Goal: Task Accomplishment & Management: Use online tool/utility

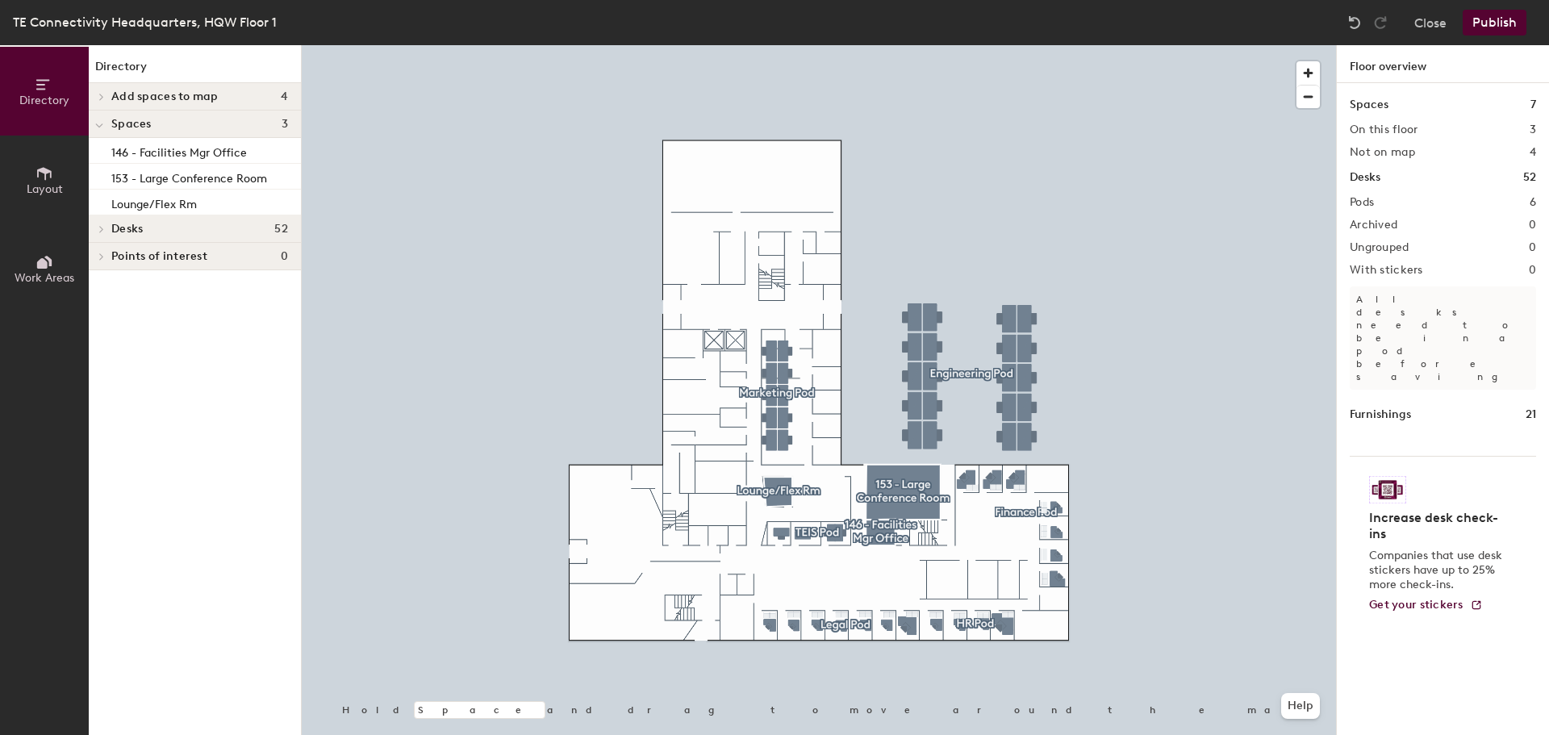
click at [43, 183] on span "Layout" at bounding box center [45, 189] width 36 height 14
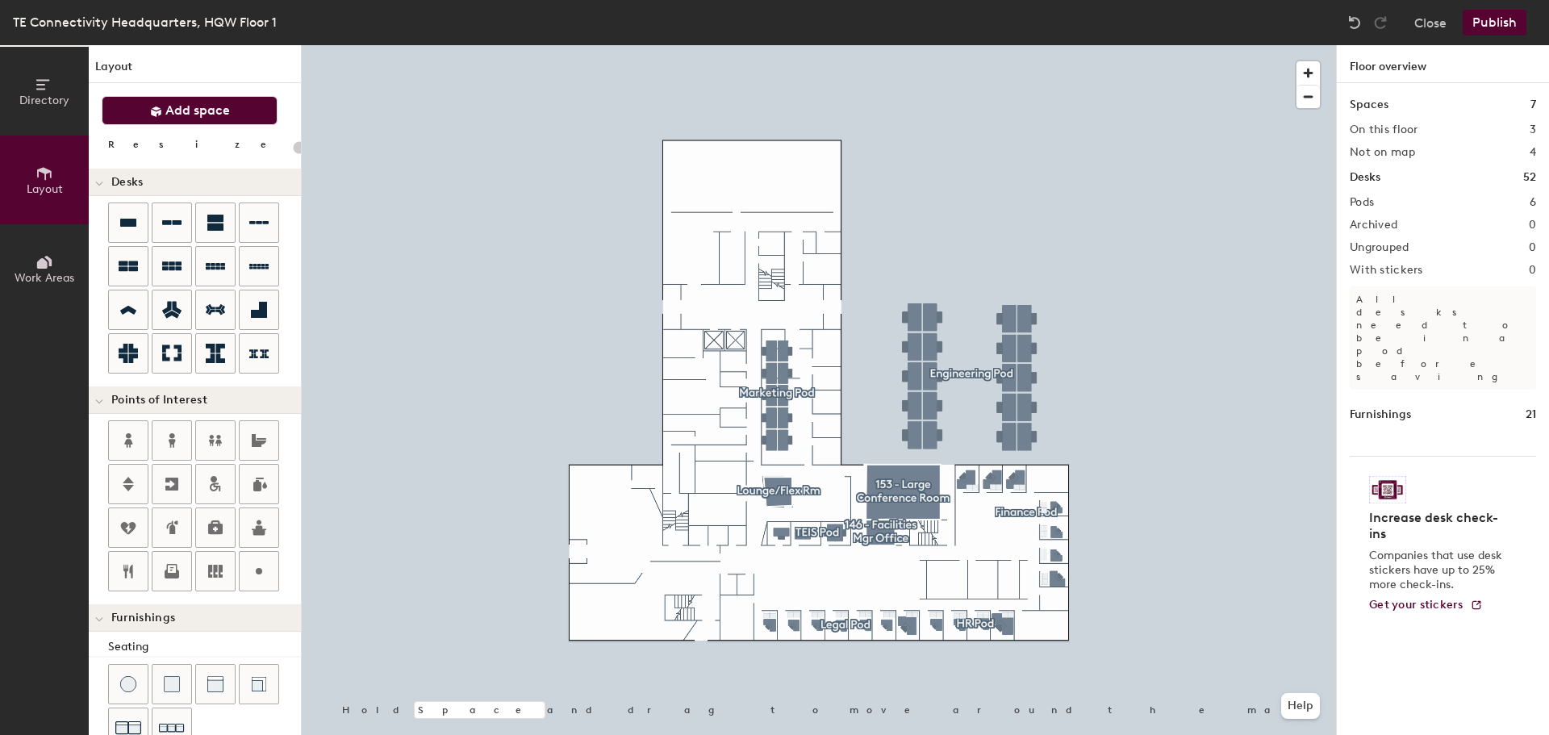
click at [162, 112] on icon at bounding box center [156, 112] width 12 height 12
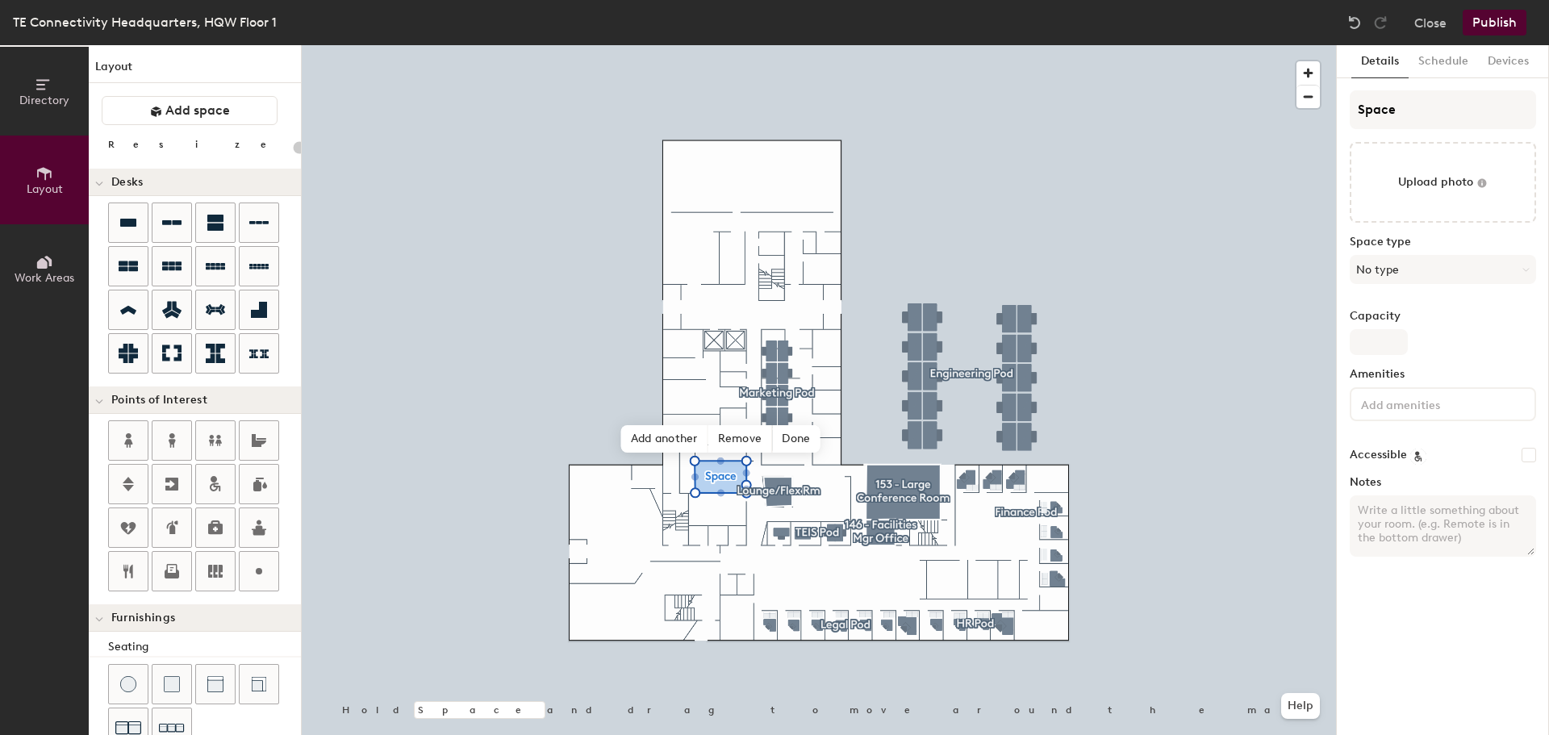
type input "20"
click at [1397, 112] on input "Space" at bounding box center [1443, 109] width 186 height 39
type input "Spac"
type input "20"
type input "Sp"
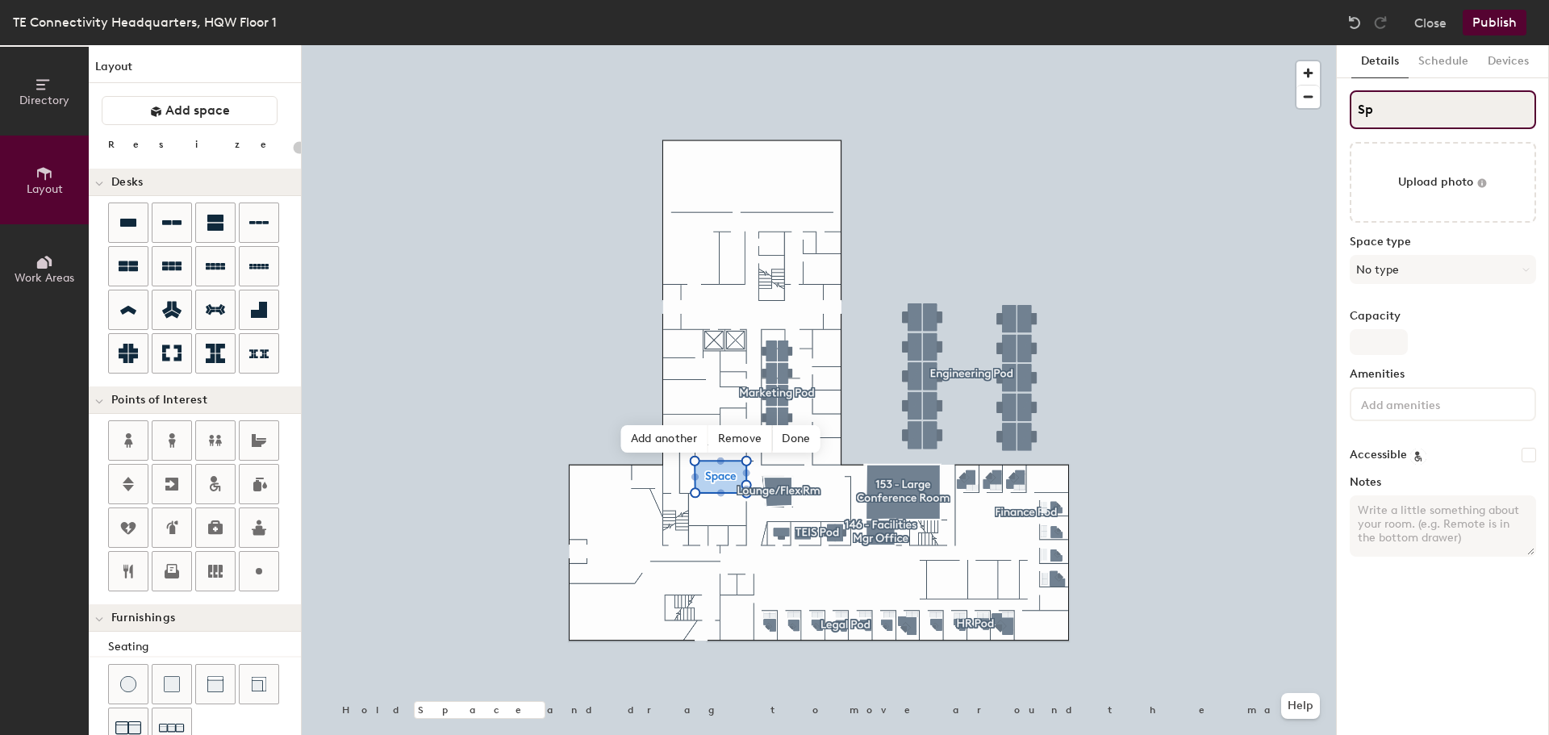
type input "20"
type input "S"
type input "20"
type input "SB"
type input "20"
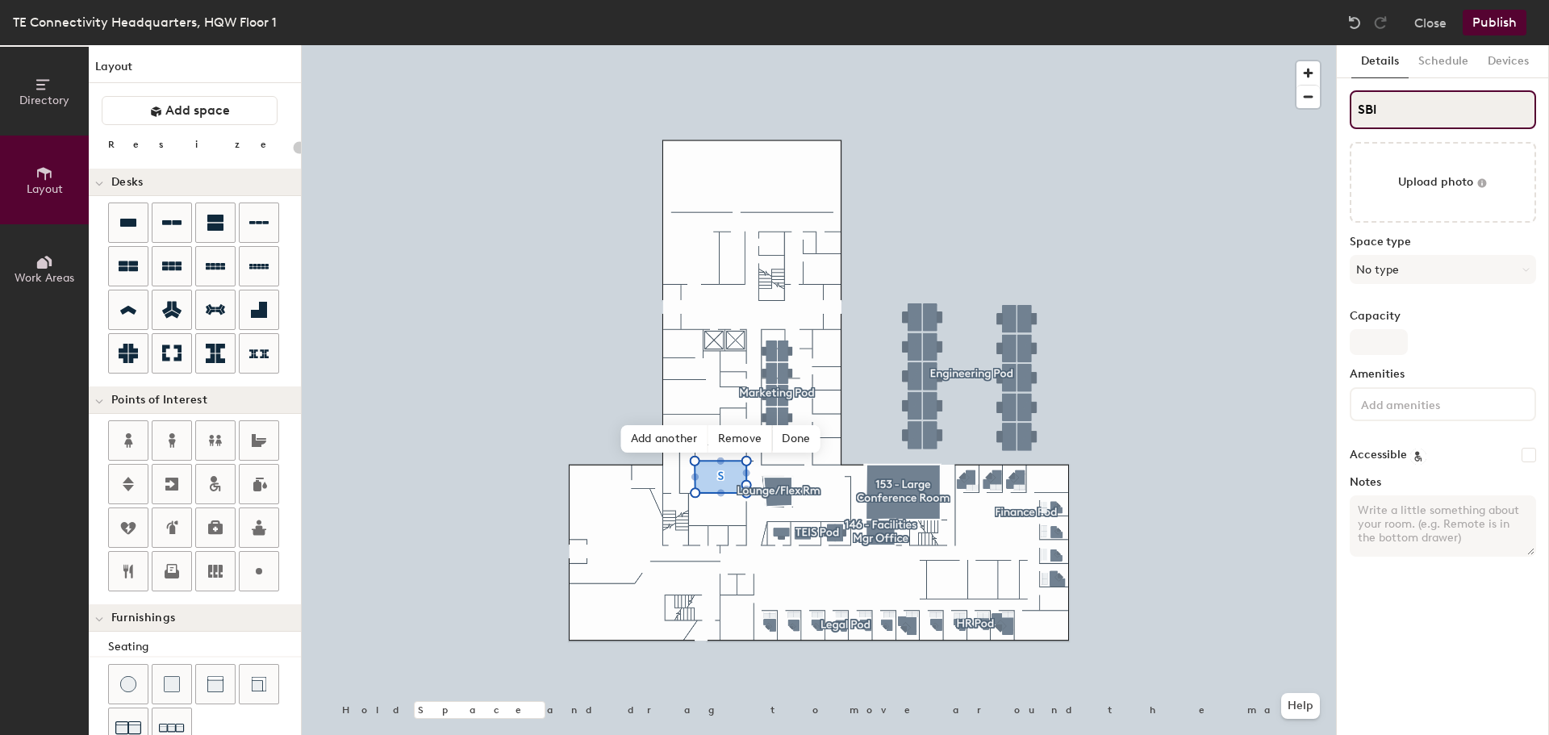
type input "SBld"
type input "20"
type input "SBldg"
type input "20"
type input "SBldgH"
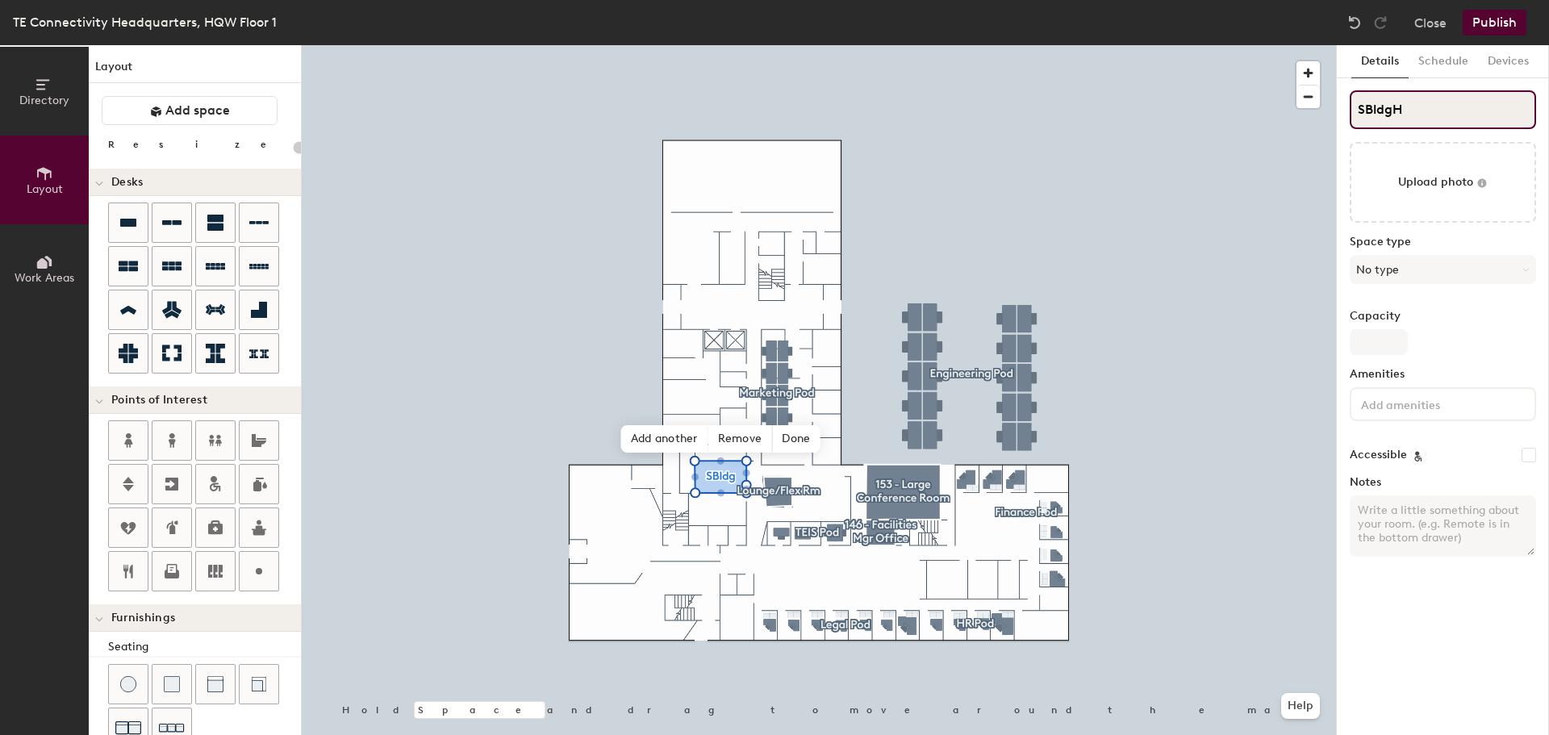
type input "20"
type input "SBldgHQ"
type input "20"
type input "SBldgHQW"
type input "20"
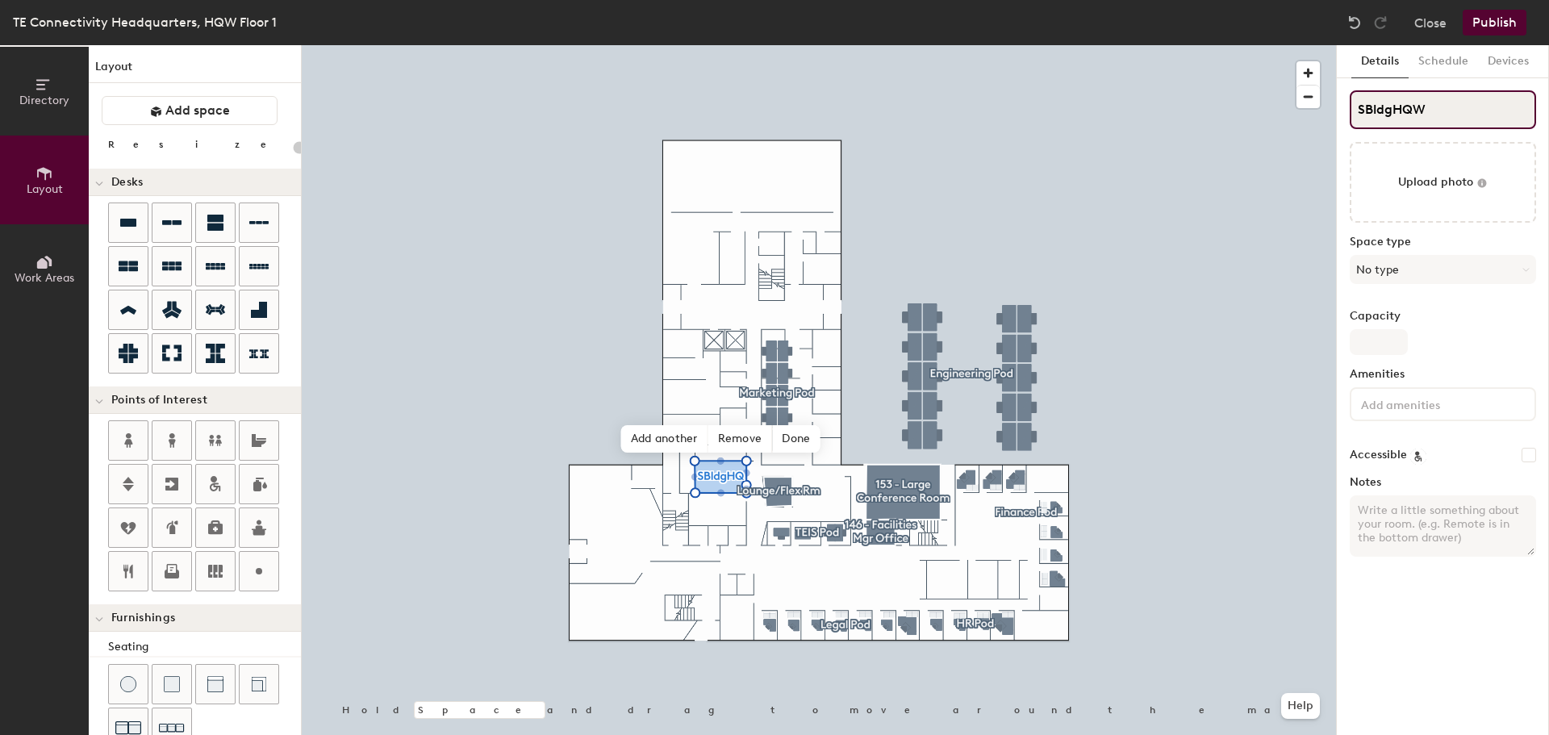
type input "SBldgHQWO"
type input "20"
type input "SBldgHQWOf"
type input "20"
type input "SBldgHQWOff"
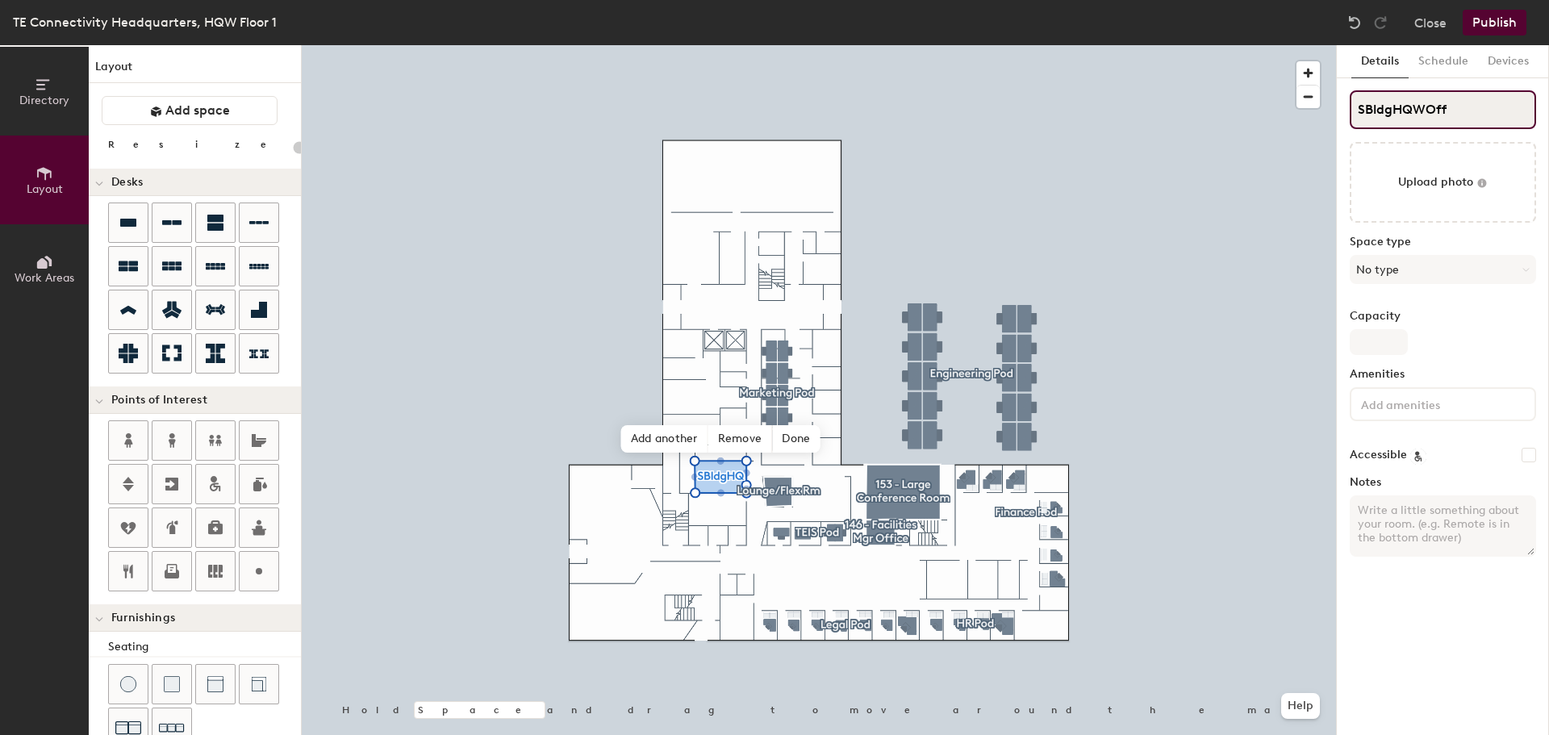
type input "20"
type input "SBldgHQWOffic"
type input "20"
type input "SBldgHQWOffice"
type input "20"
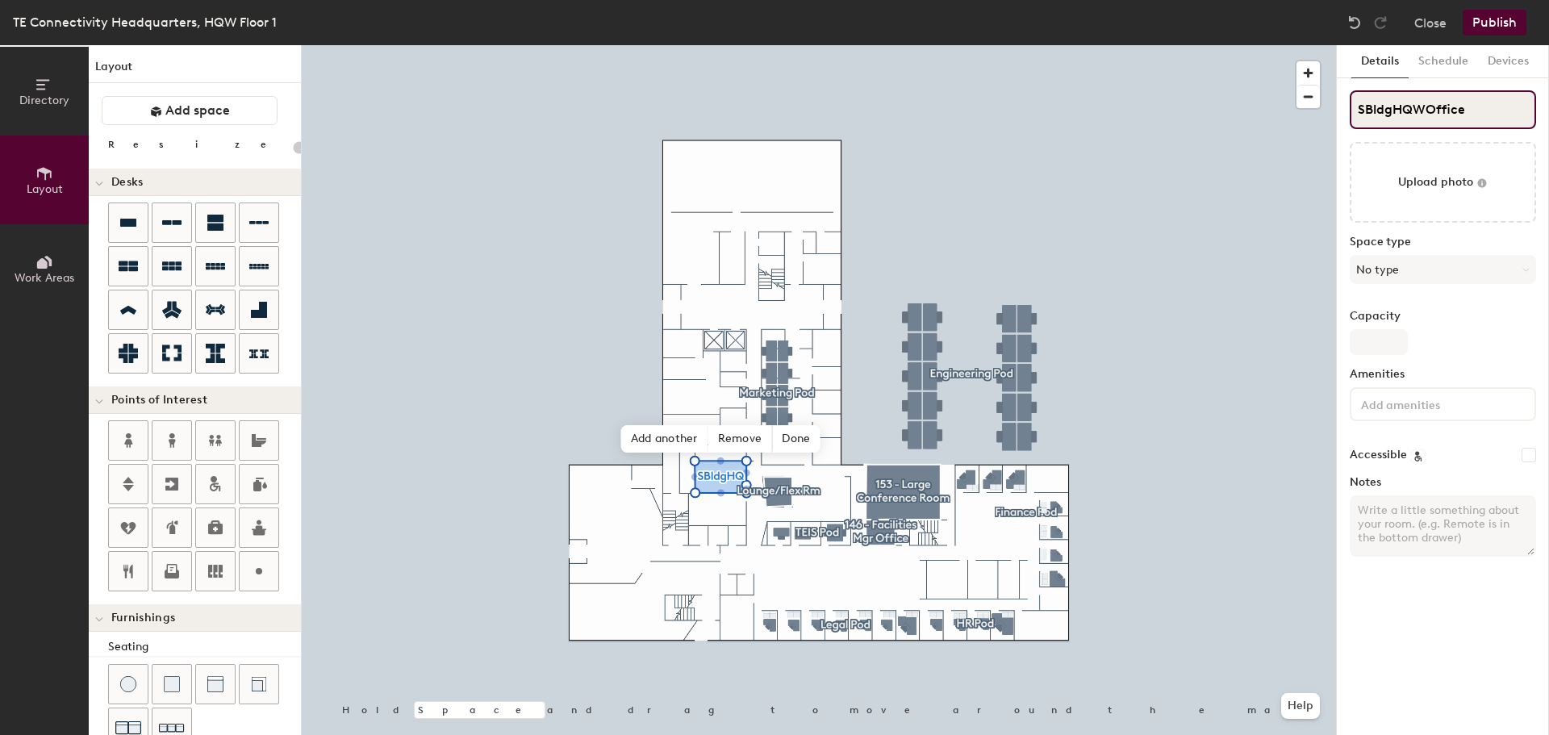
type input "SBldgHQWOffice1"
type input "20"
type input "SBldgHQWOffice1t"
type input "20"
type input "SBldgHQWOffice1te"
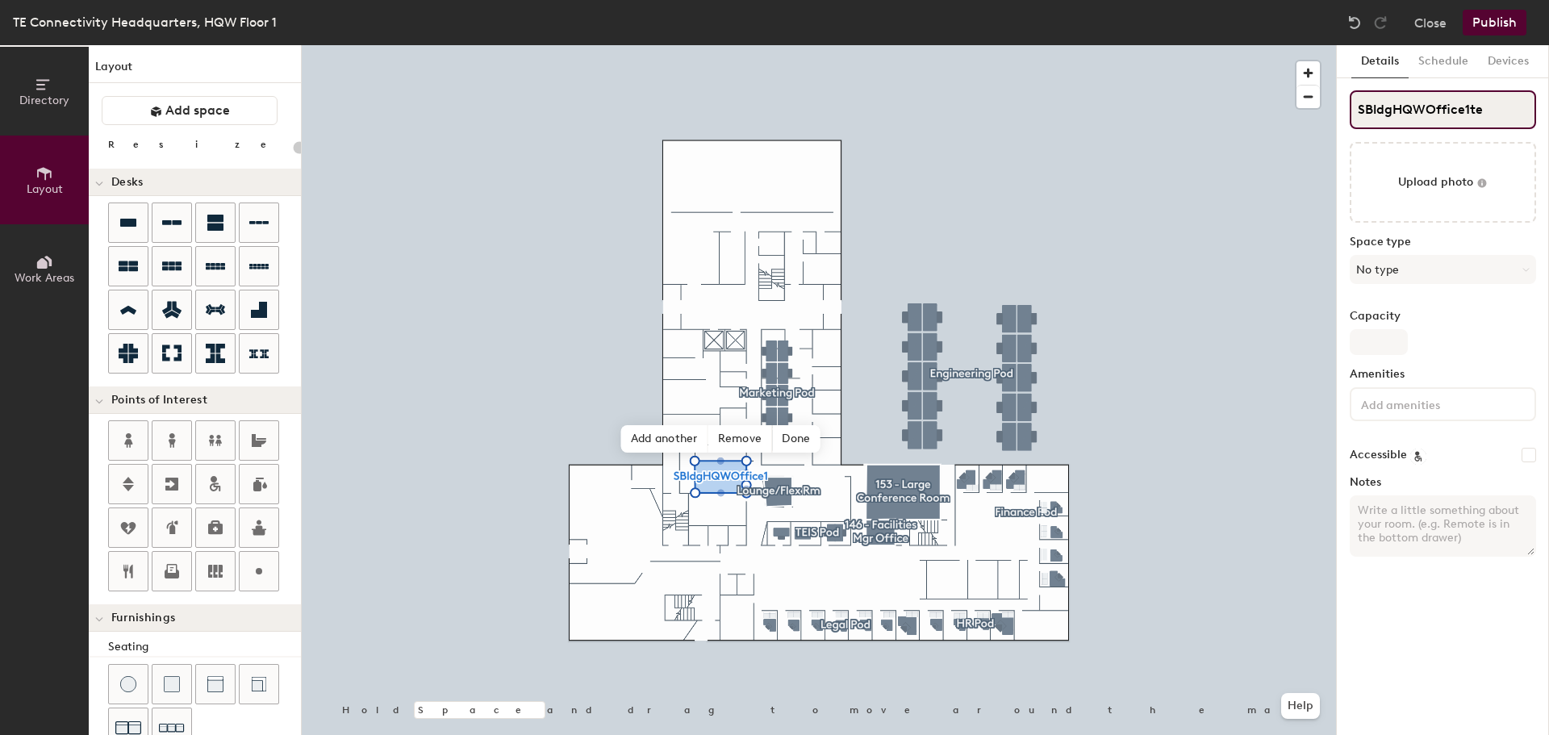
type input "20"
type input "SBldgHQWOffice1test"
type input "20"
click at [1360, 112] on input "SBldgHQWOffice1test" at bounding box center [1443, 109] width 186 height 39
type input "BldgHQWOffice1test"
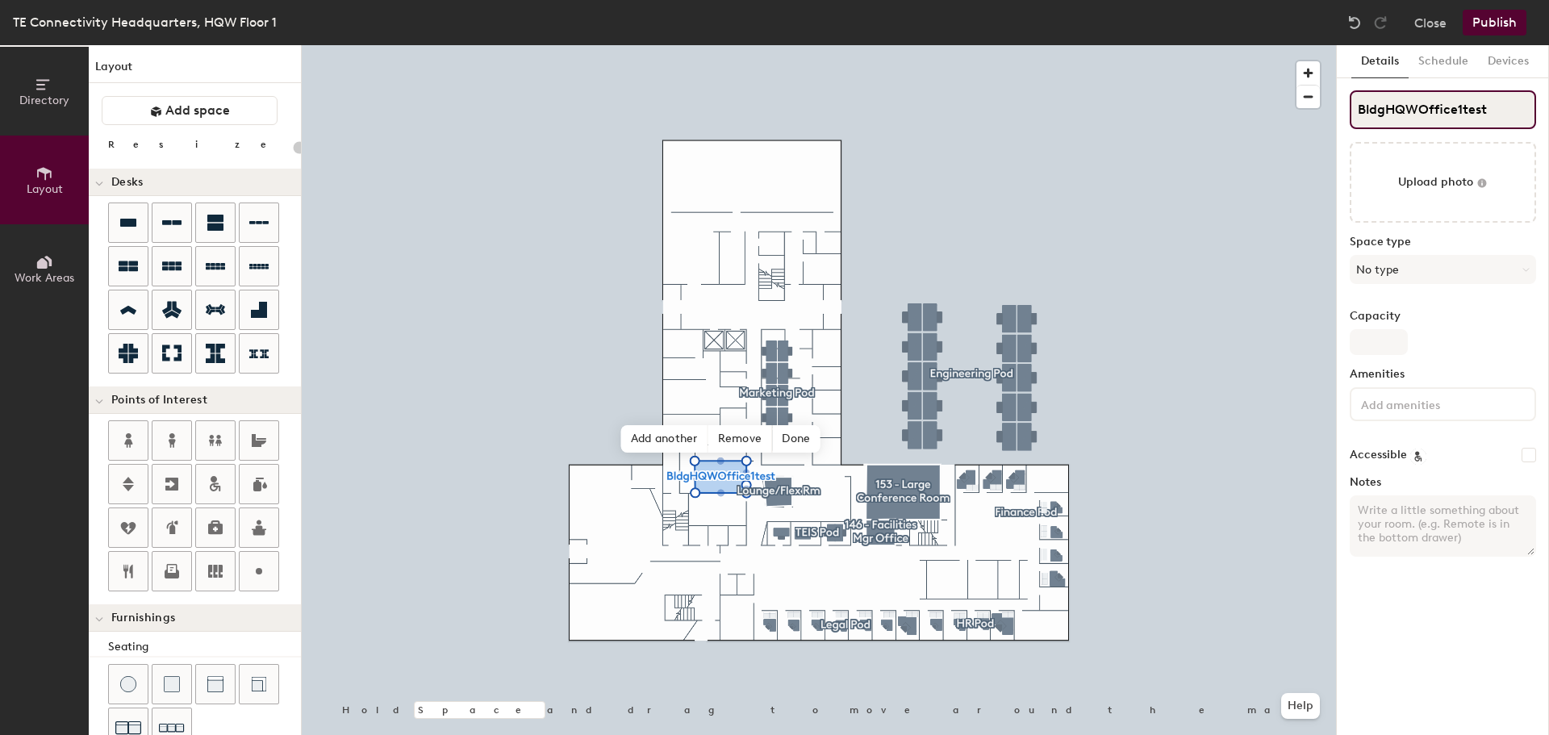
type input "20"
type input "BldgHQWOffice1test"
click at [1440, 57] on button "Schedule" at bounding box center [1443, 61] width 69 height 33
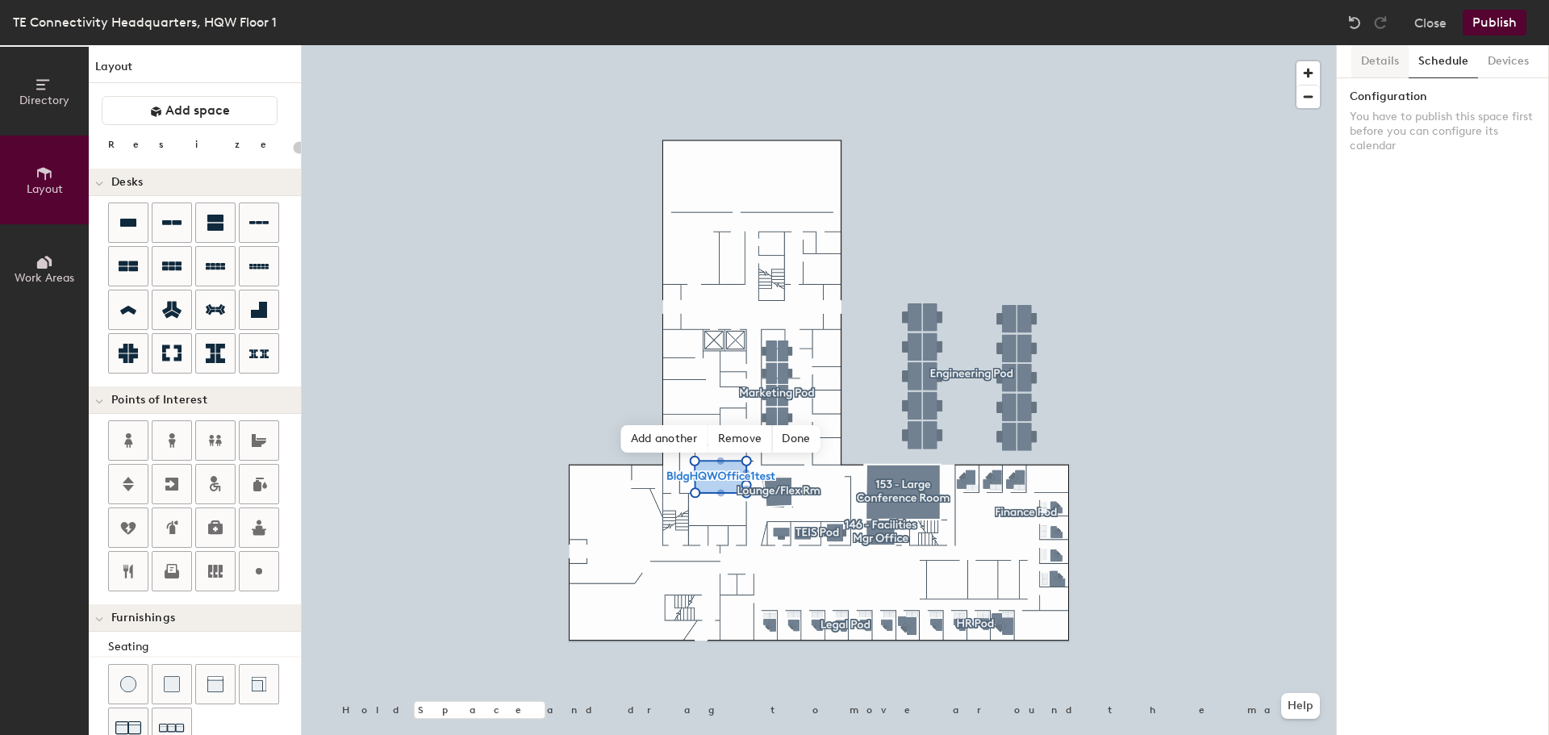
click at [1377, 65] on button "Details" at bounding box center [1379, 61] width 57 height 33
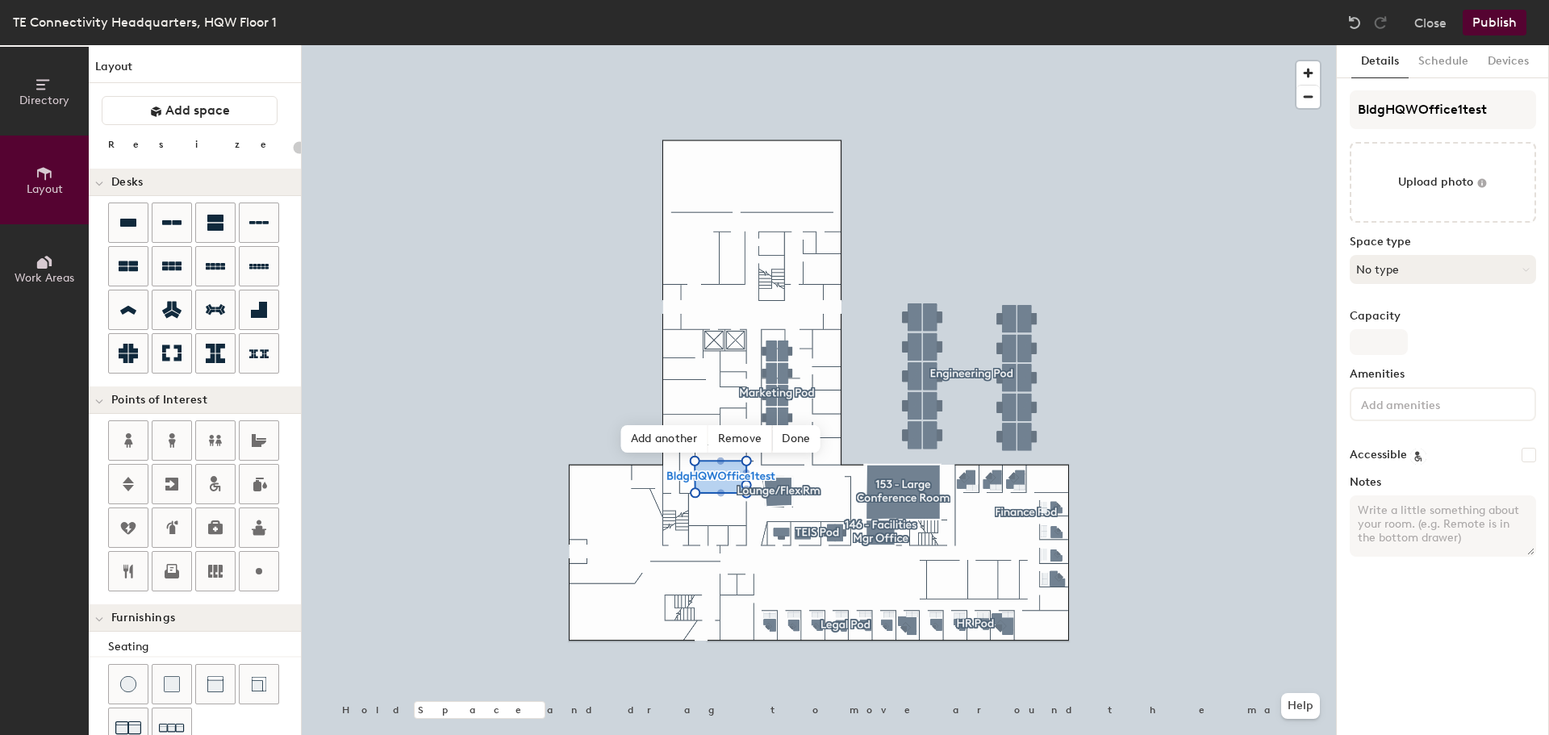
click at [1410, 268] on button "No type" at bounding box center [1443, 269] width 186 height 29
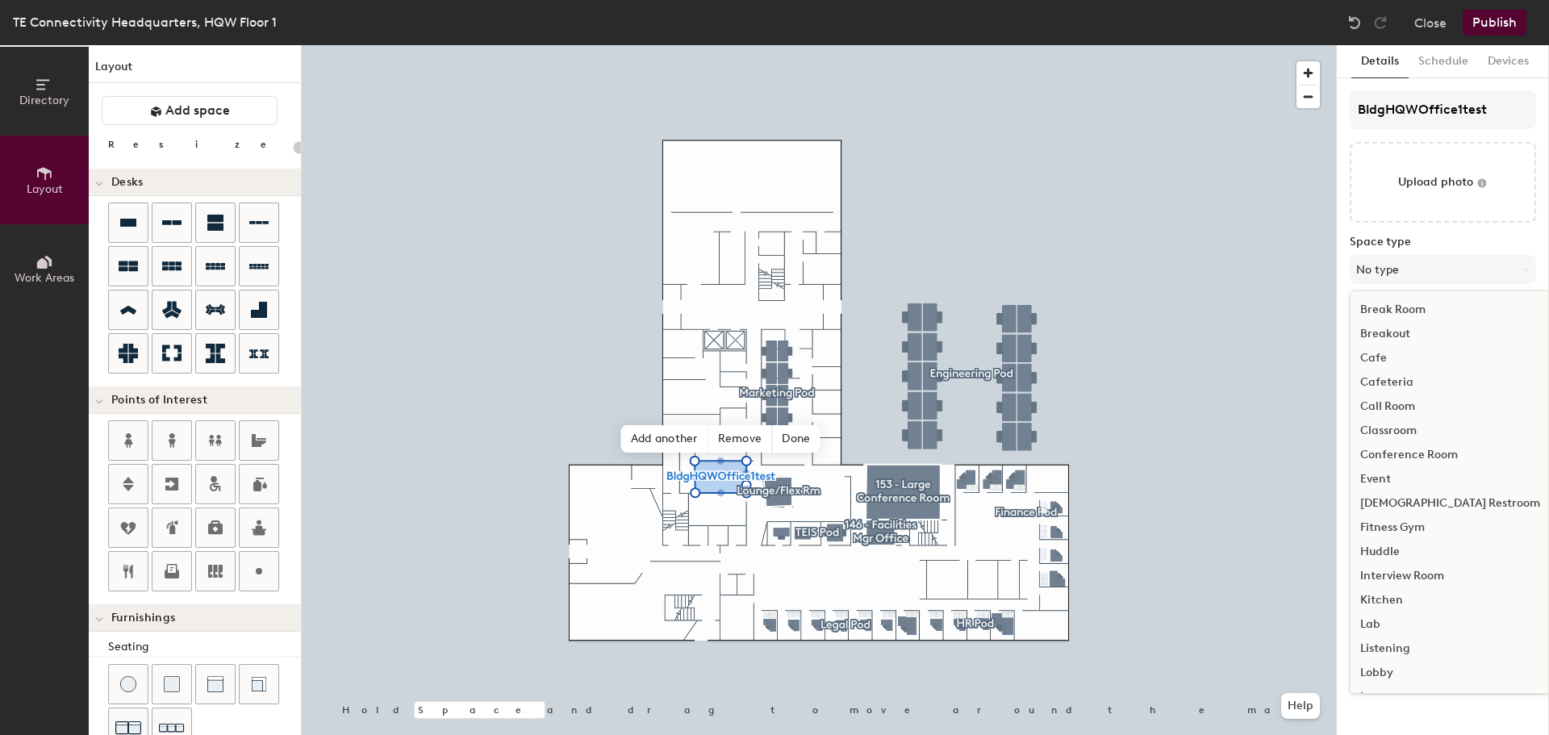
click at [1409, 456] on div "Conference Room" at bounding box center [1450, 455] width 199 height 24
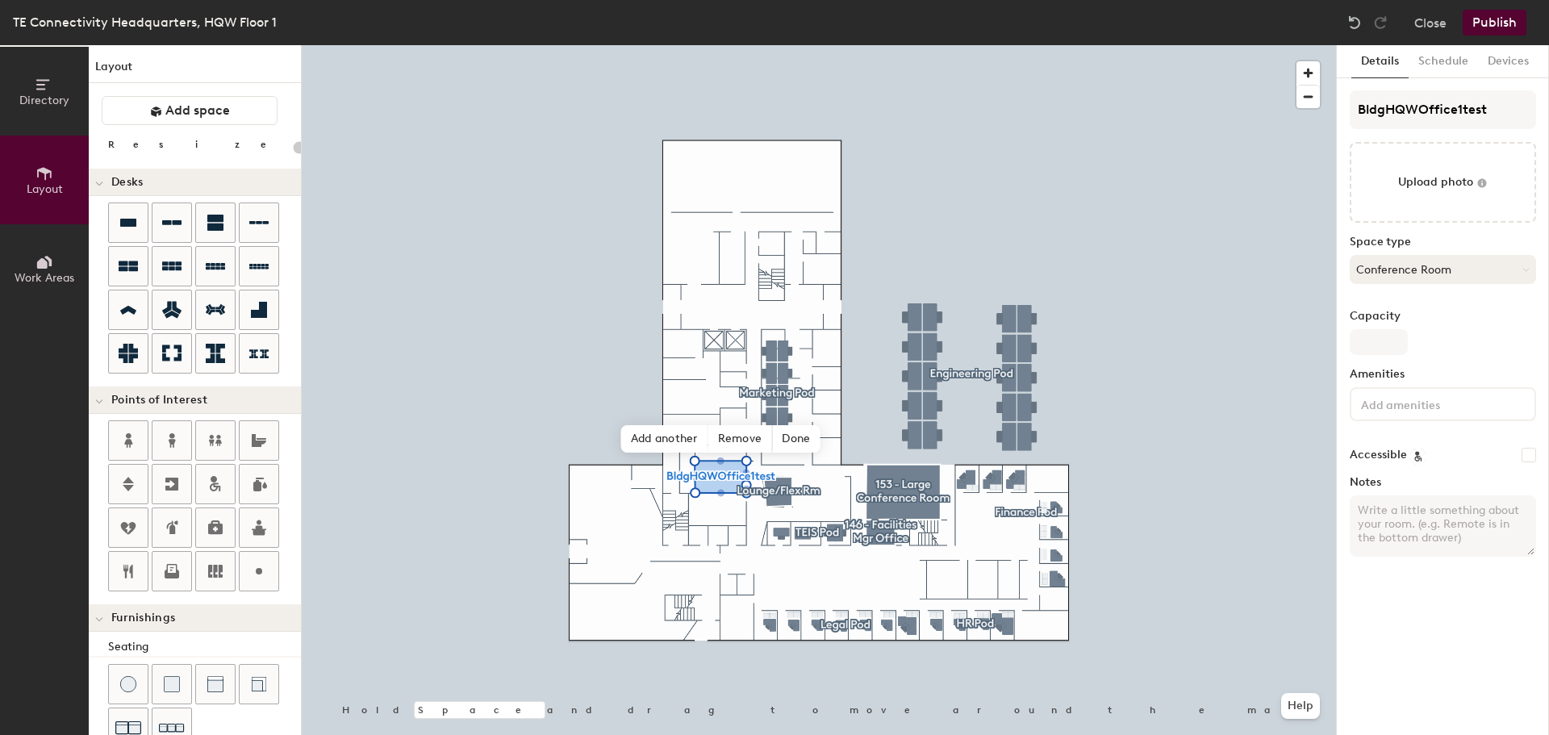
click at [1451, 273] on button "Conference Room" at bounding box center [1443, 269] width 186 height 29
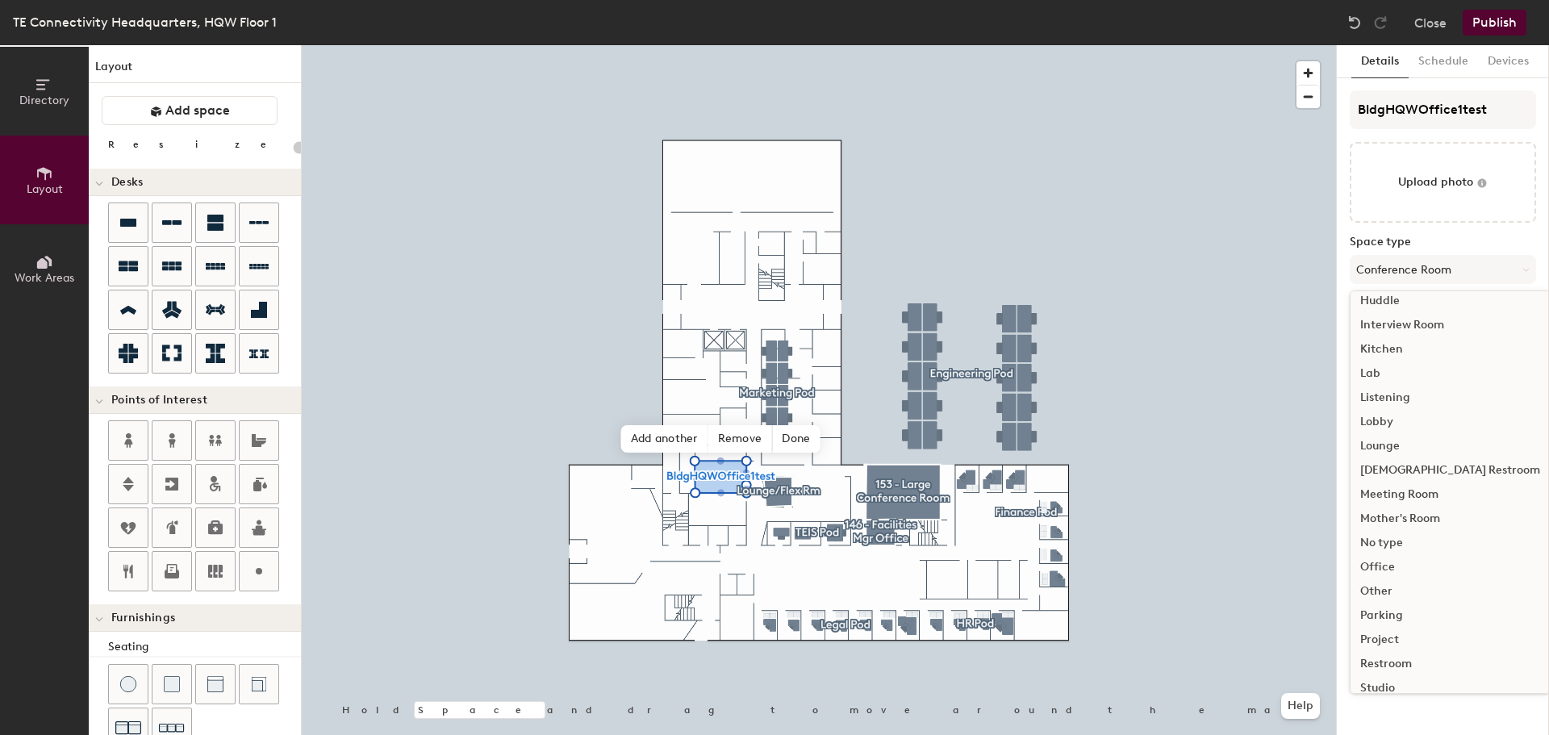
scroll to position [323, 0]
click at [1376, 492] on div "Office" at bounding box center [1450, 495] width 199 height 24
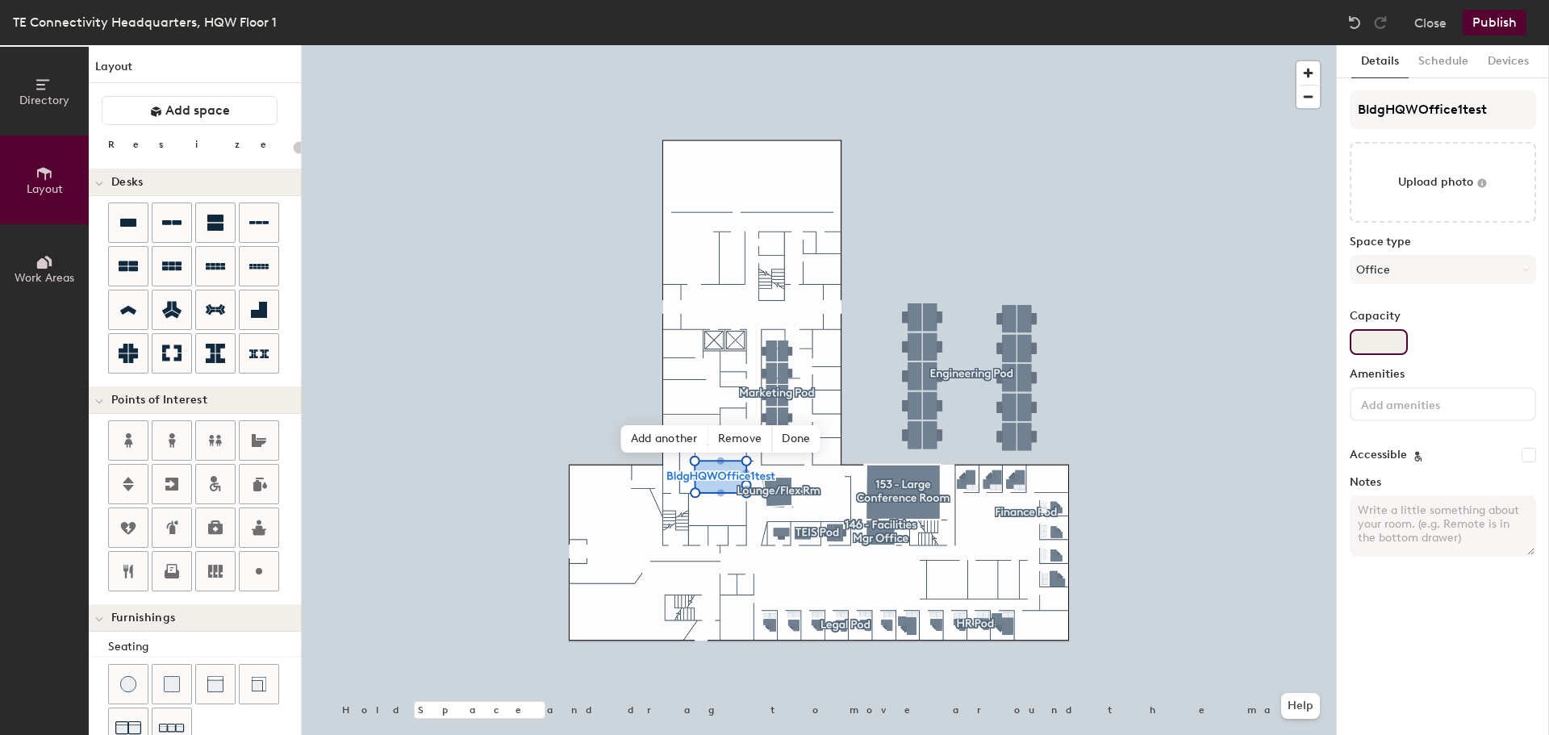
click at [1358, 344] on input "Capacity" at bounding box center [1379, 342] width 58 height 26
click at [1489, 19] on button "Publish" at bounding box center [1495, 23] width 64 height 26
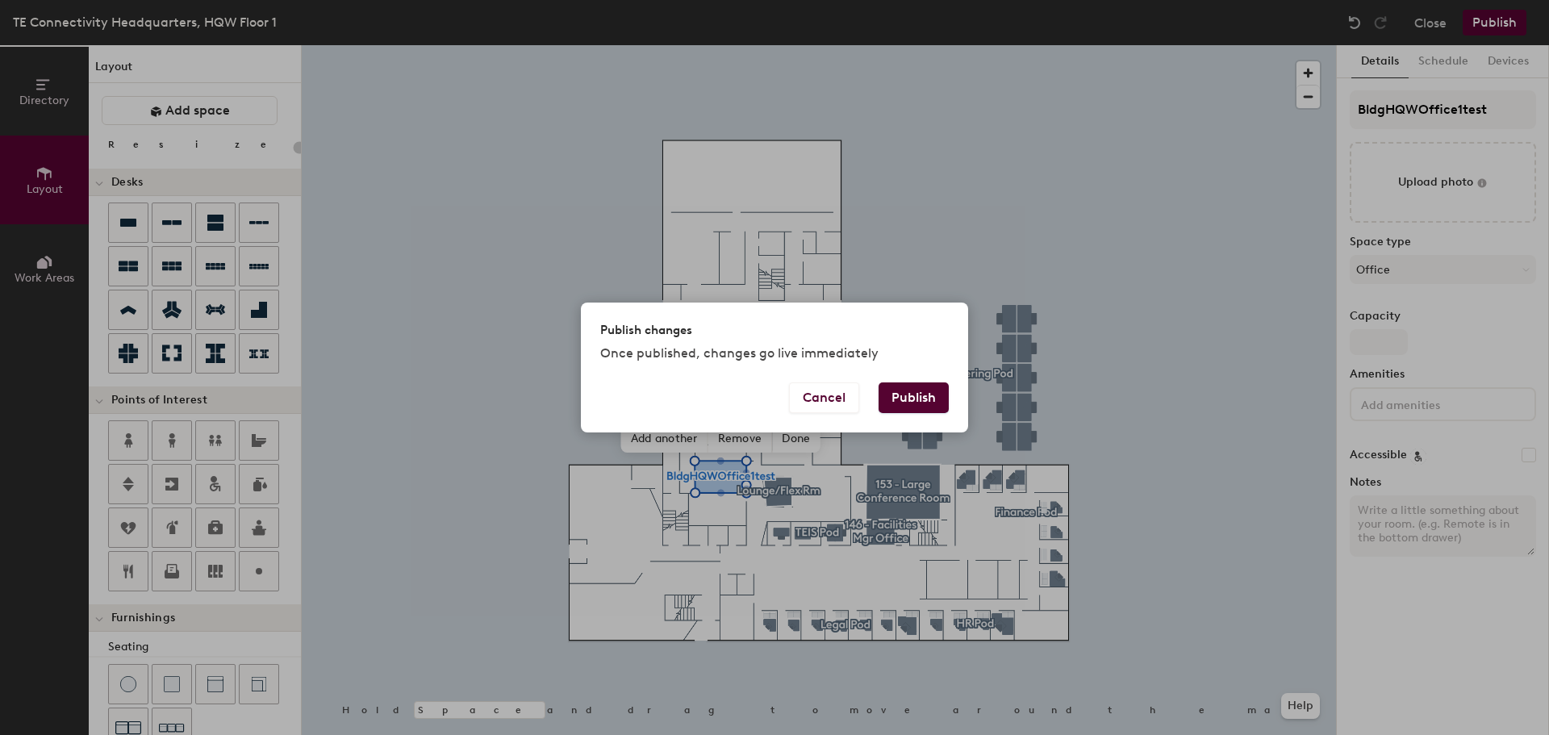
click at [912, 392] on button "Publish" at bounding box center [914, 397] width 70 height 31
type input "20"
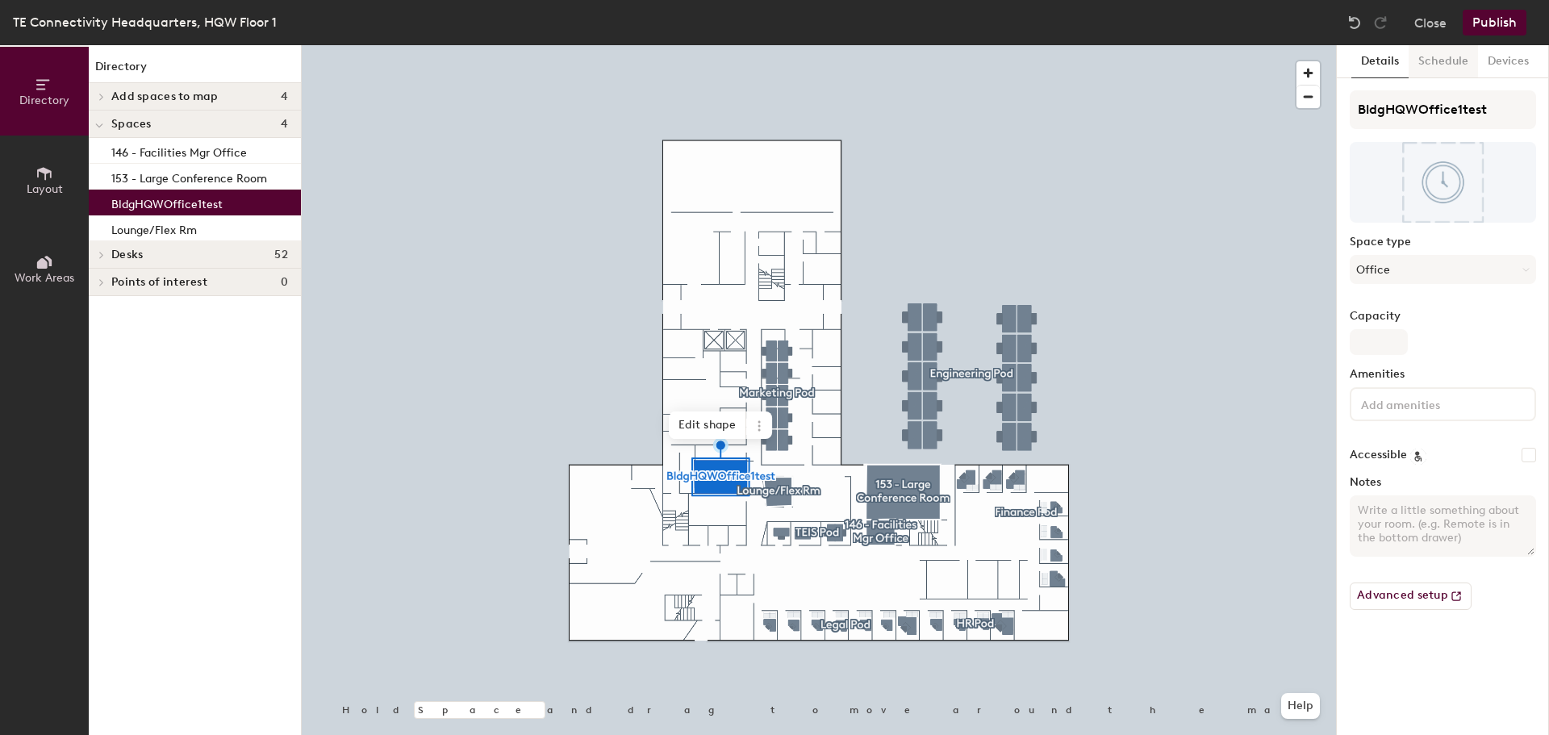
click at [1460, 57] on button "Schedule" at bounding box center [1443, 61] width 69 height 33
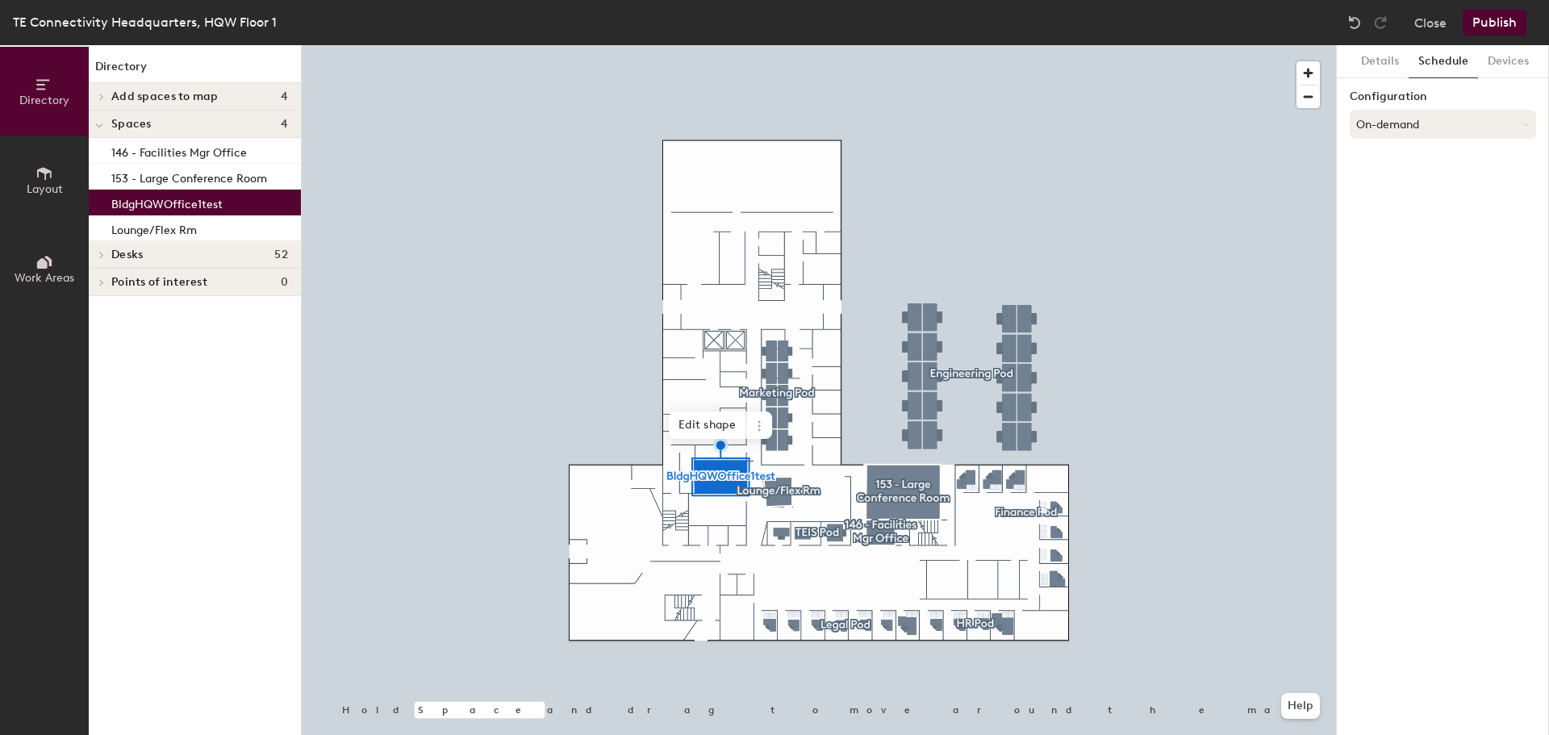
click at [1446, 125] on button "On-demand" at bounding box center [1443, 124] width 186 height 29
click at [1389, 190] on div "Scheduled" at bounding box center [1443, 189] width 185 height 24
click at [1405, 164] on button "Select account" at bounding box center [1443, 159] width 186 height 29
click at [1392, 221] on div "Microsoft 365" at bounding box center [1443, 224] width 185 height 24
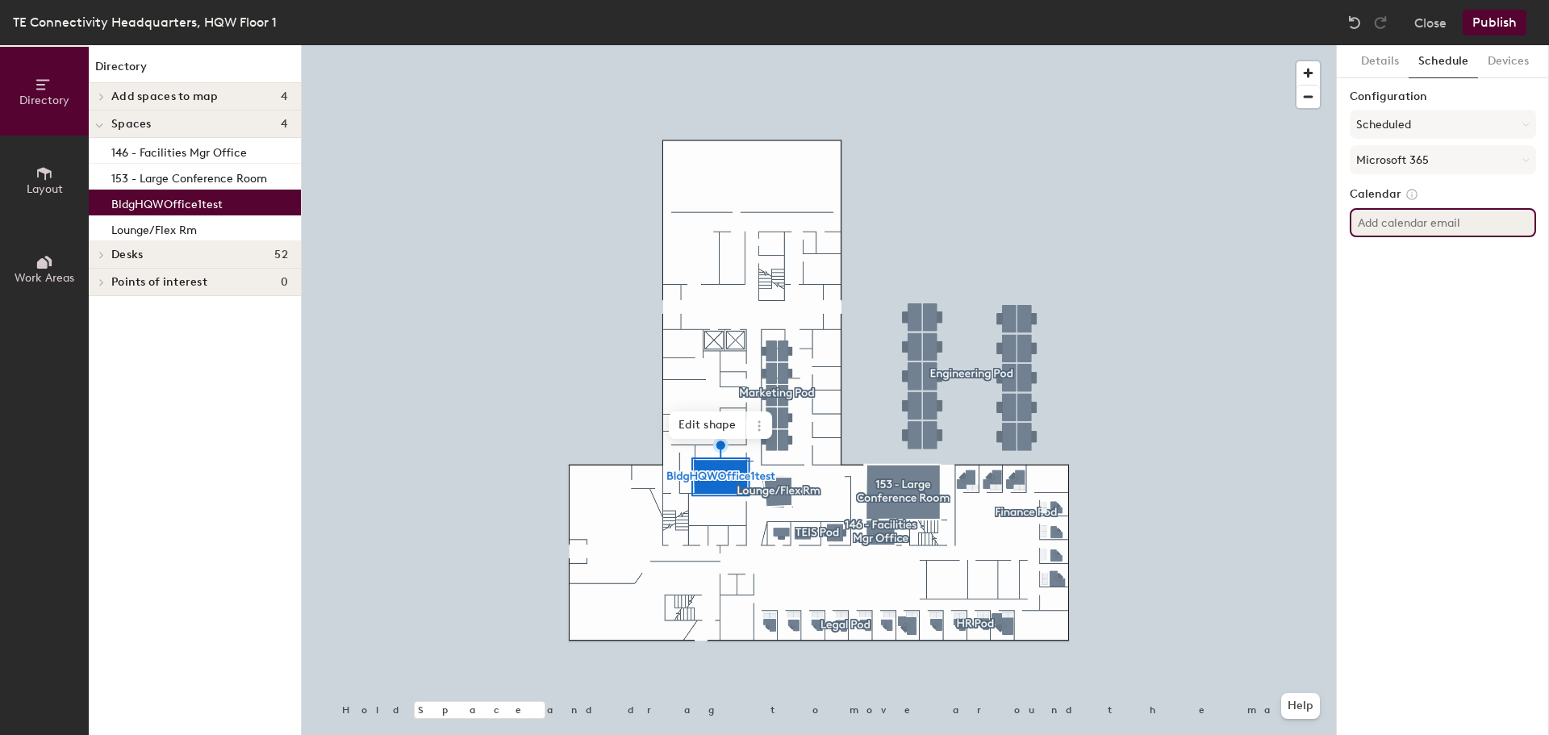
click at [1392, 221] on input at bounding box center [1443, 222] width 186 height 29
click at [1422, 228] on input at bounding box center [1443, 222] width 186 height 29
paste input "BldgHQWoffice1test@te.com"
type input "BldgHQWoffice1test@te.com"
click at [1501, 61] on button "Devices" at bounding box center [1508, 61] width 61 height 33
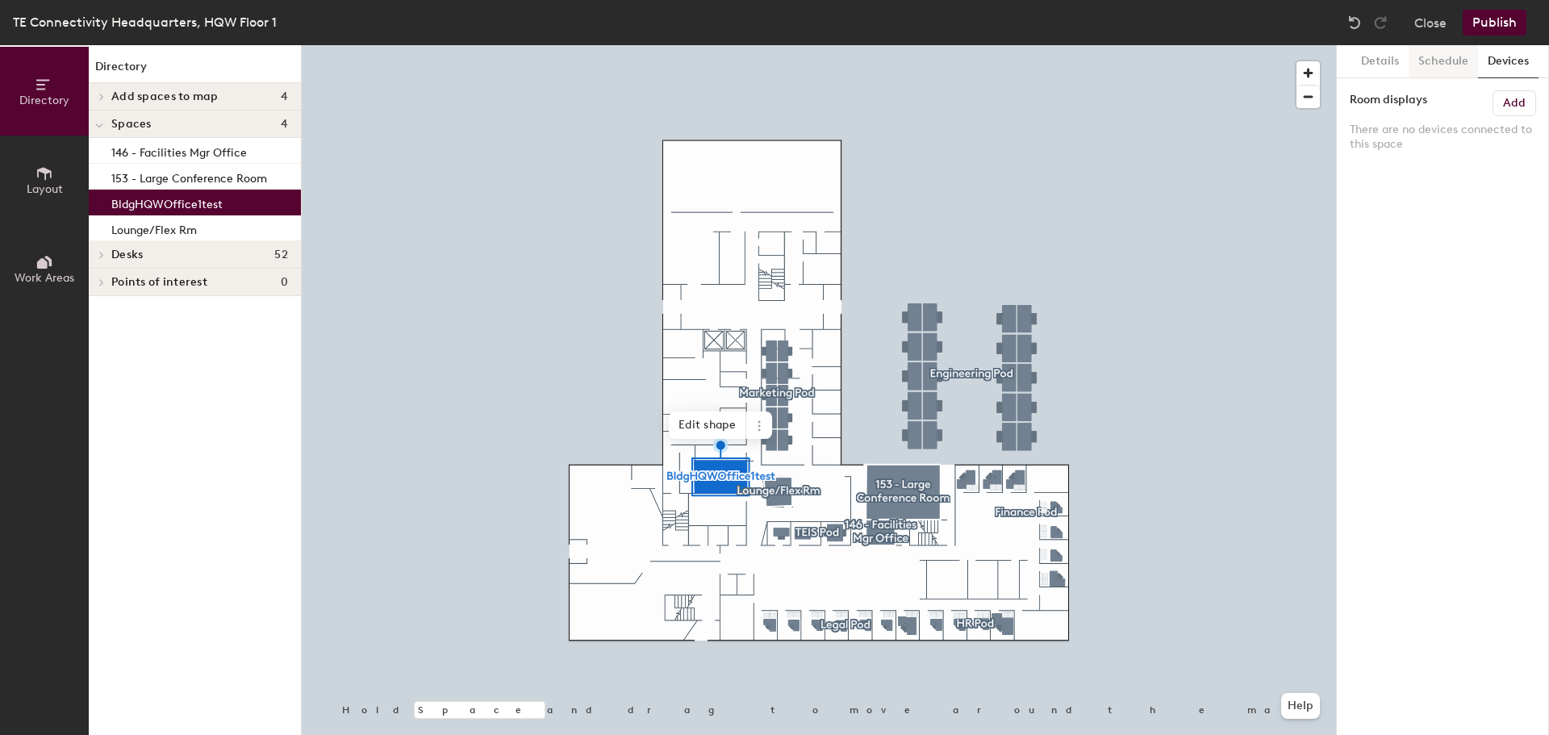
click at [1445, 56] on button "Schedule" at bounding box center [1443, 61] width 69 height 33
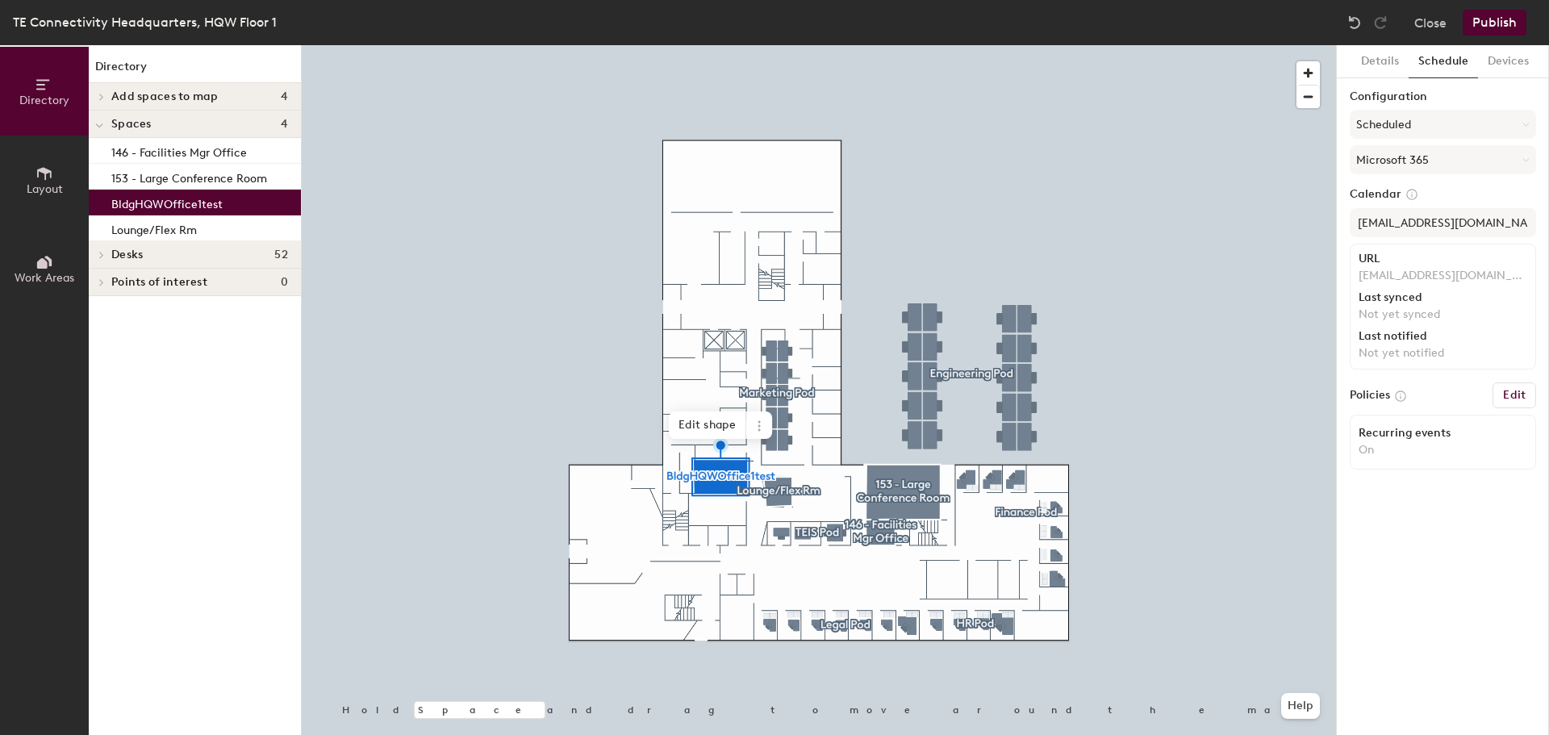
click at [1485, 20] on button "Publish" at bounding box center [1495, 23] width 64 height 26
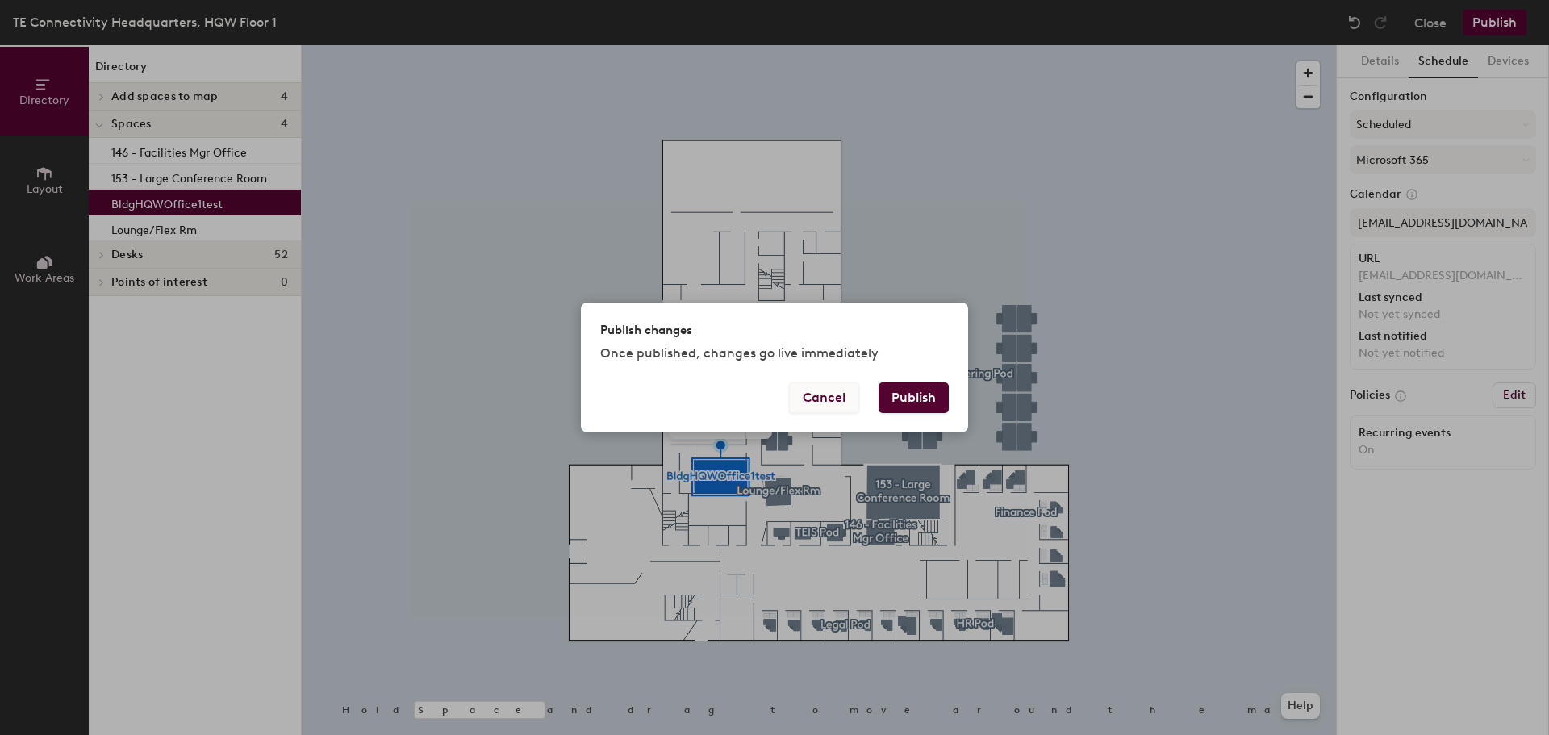
click at [808, 403] on button "Cancel" at bounding box center [824, 397] width 70 height 31
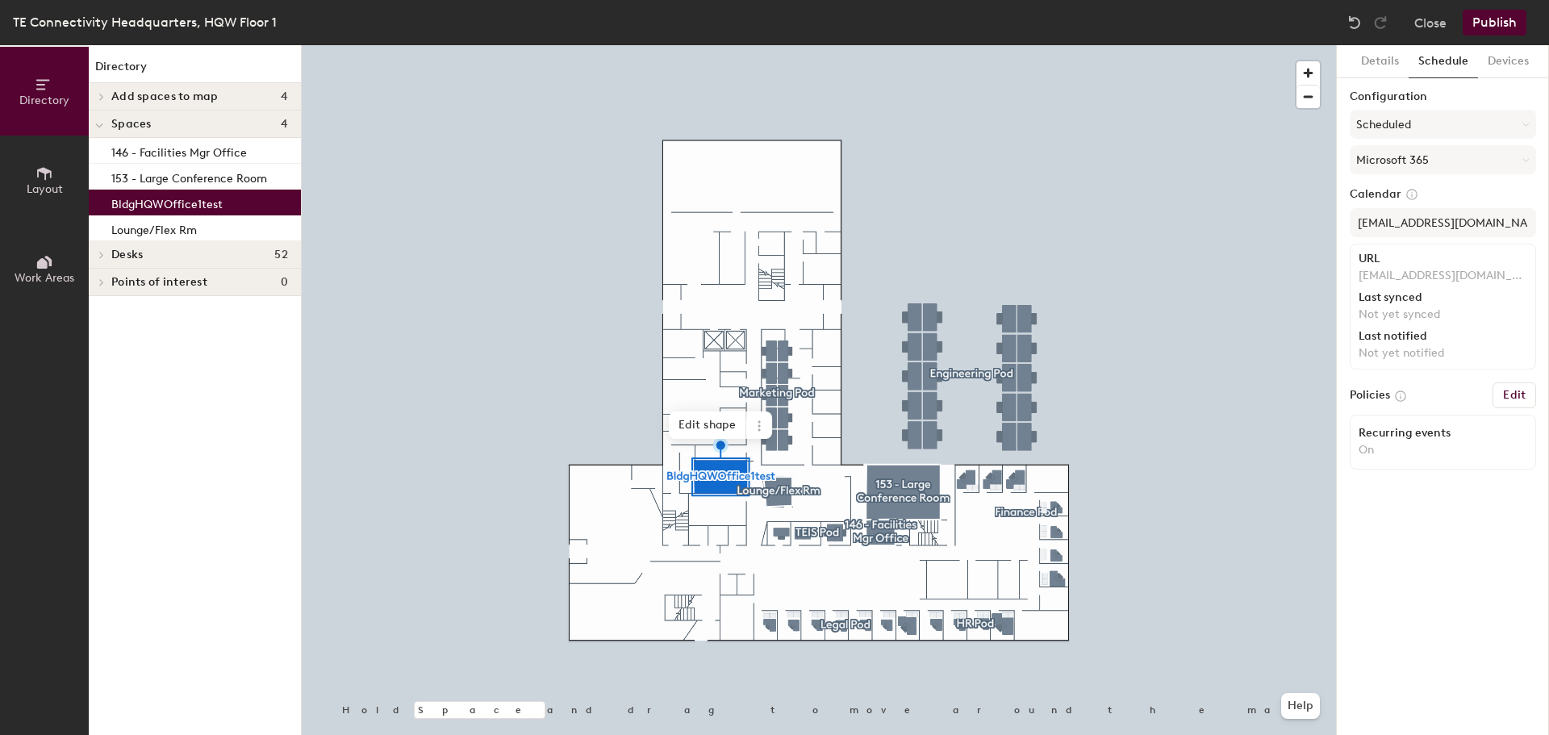
click at [1522, 396] on h6 "Edit" at bounding box center [1514, 395] width 23 height 13
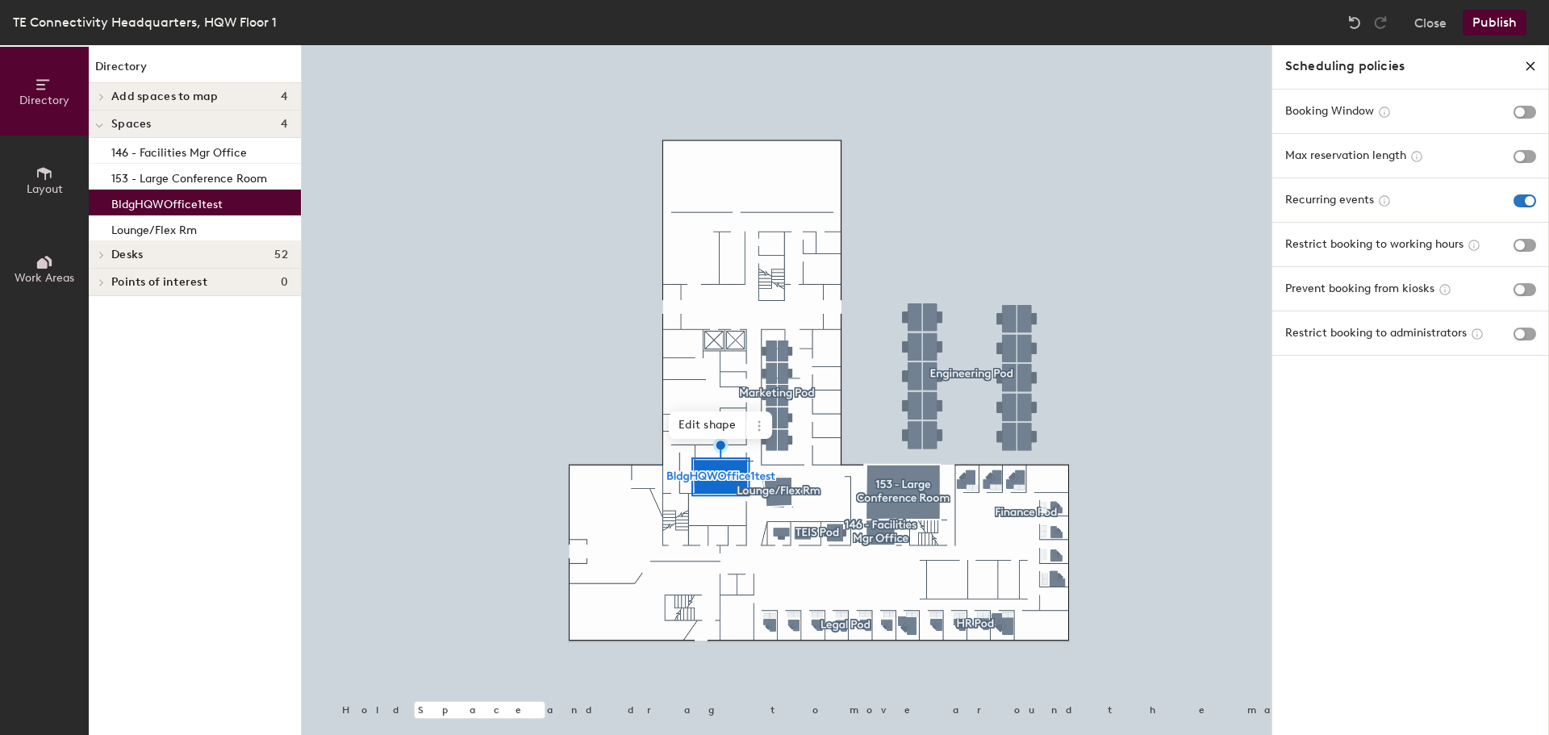
click at [1535, 63] on icon "close policies" at bounding box center [1530, 66] width 13 height 13
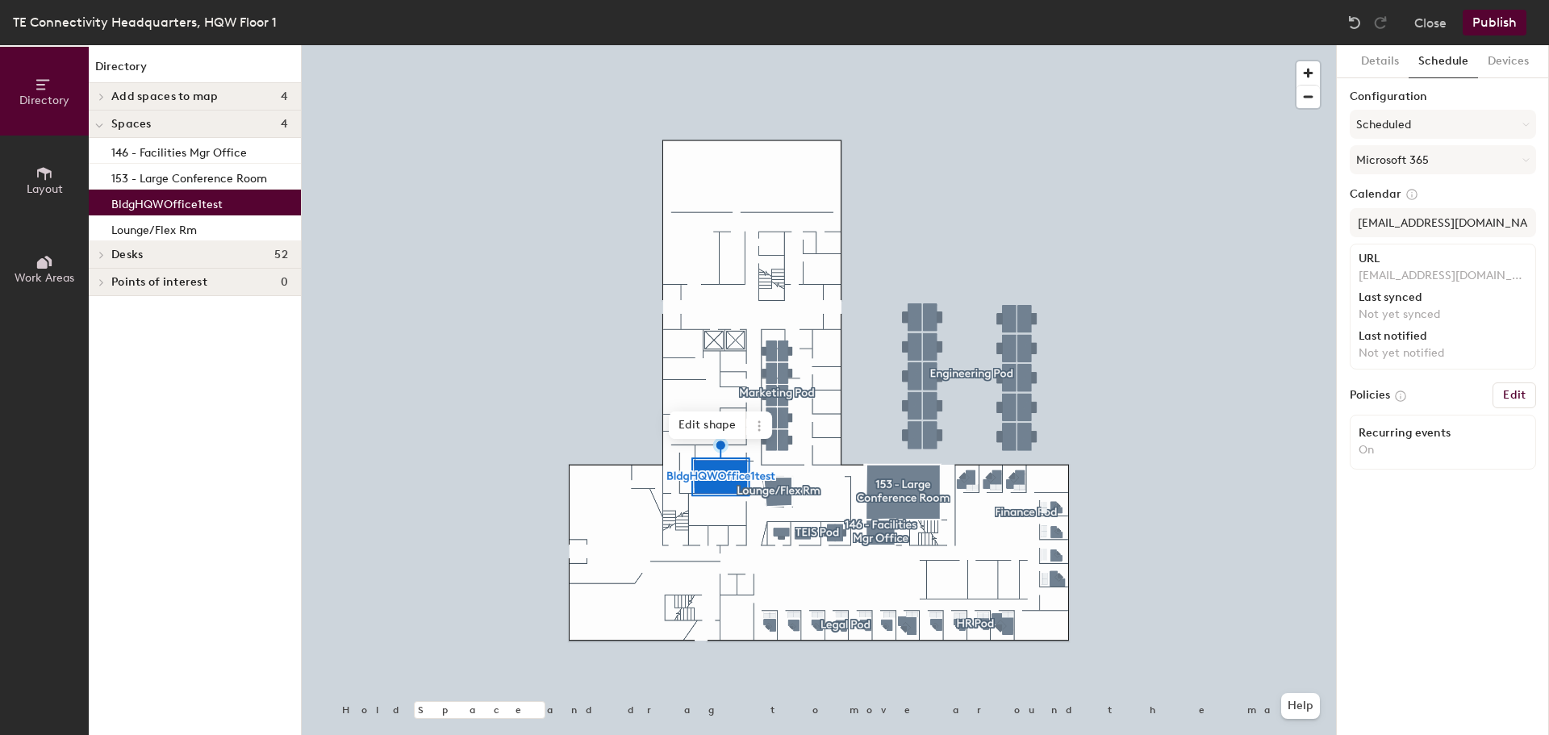
click at [1489, 26] on button "Publish" at bounding box center [1495, 23] width 64 height 26
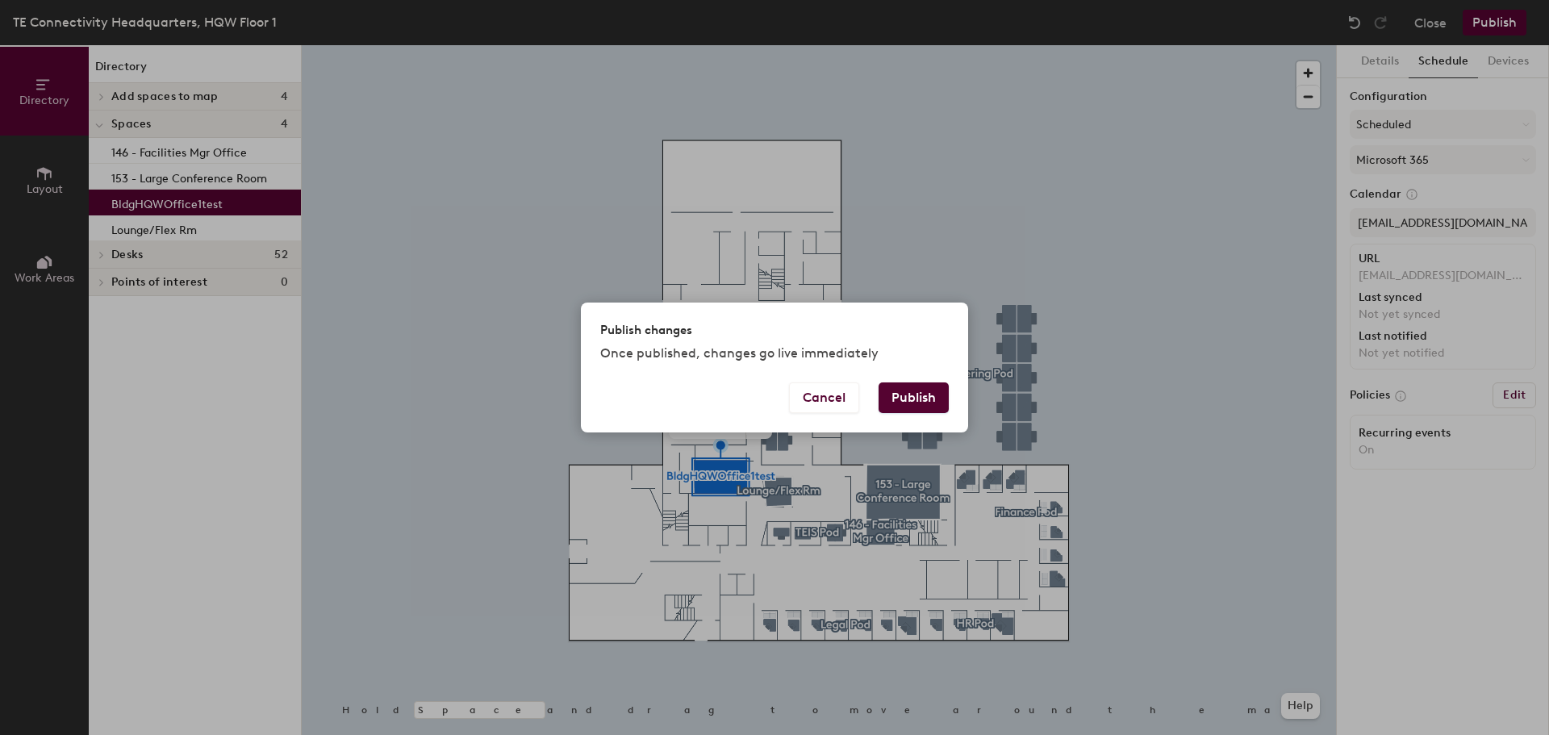
click at [904, 399] on button "Publish" at bounding box center [914, 397] width 70 height 31
